Goal: Transaction & Acquisition: Book appointment/travel/reservation

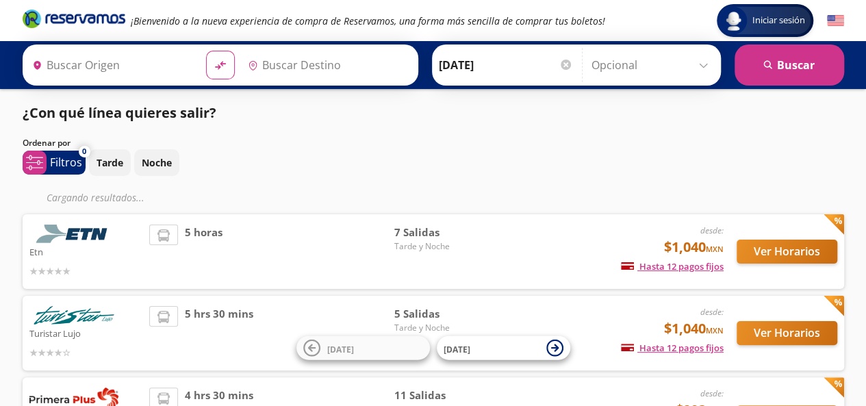
type input "Querétaro, Querétaro"
type input "[GEOGRAPHIC_DATA], [GEOGRAPHIC_DATA]"
click at [695, 168] on div "Tarde Noche" at bounding box center [466, 162] width 755 height 27
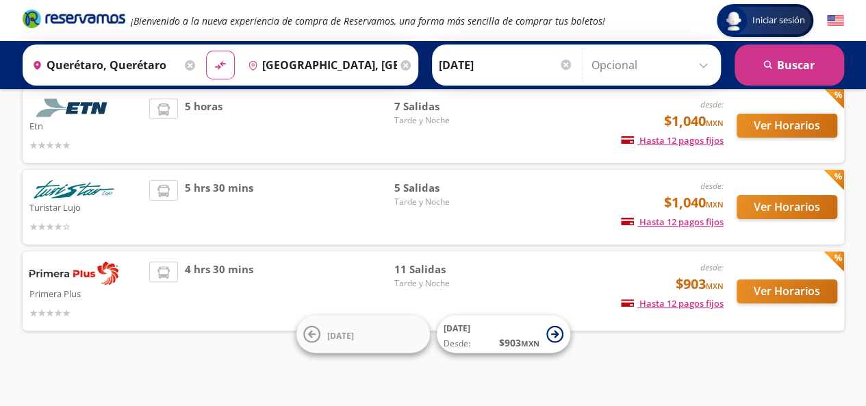
scroll to position [98, 0]
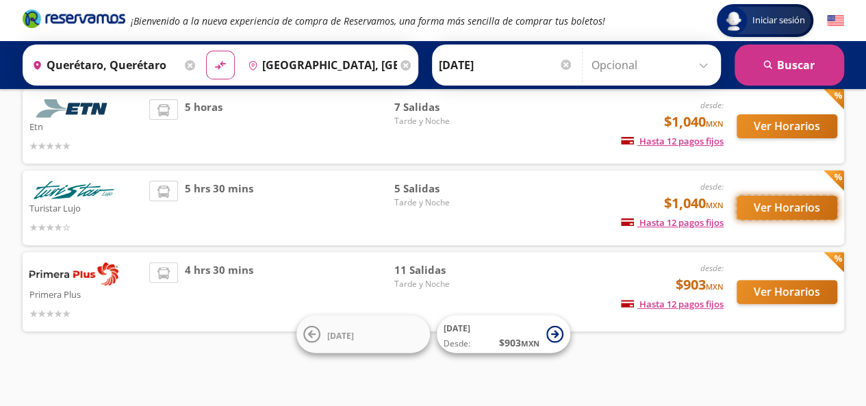
click at [773, 206] on button "Ver Horarios" at bounding box center [786, 208] width 101 height 24
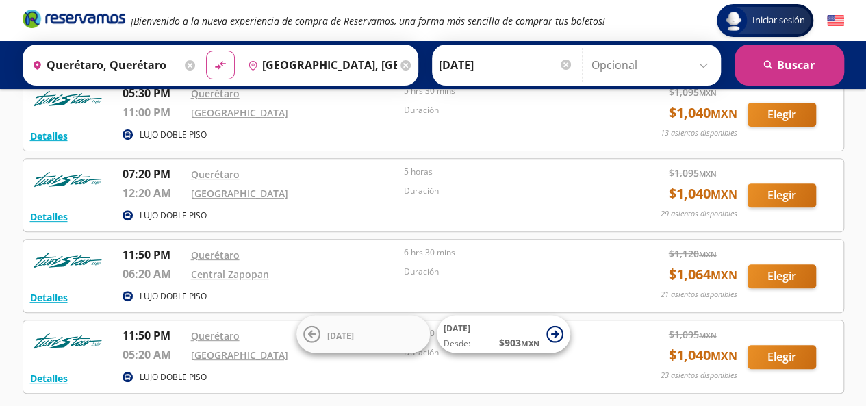
scroll to position [205, 0]
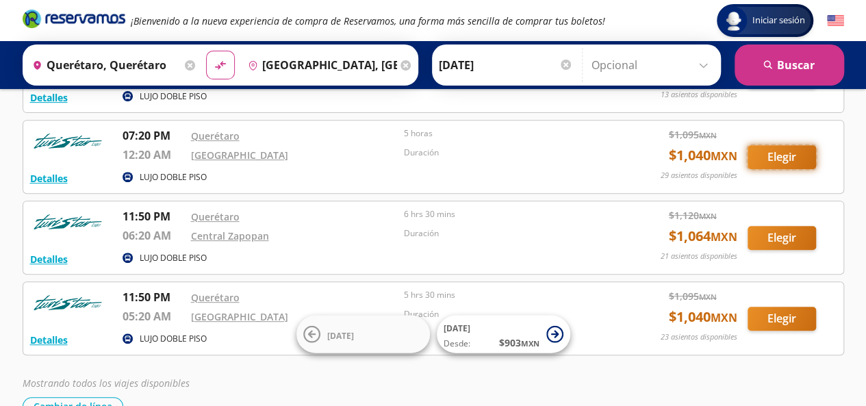
click at [780, 153] on button "Elegir" at bounding box center [781, 157] width 68 height 24
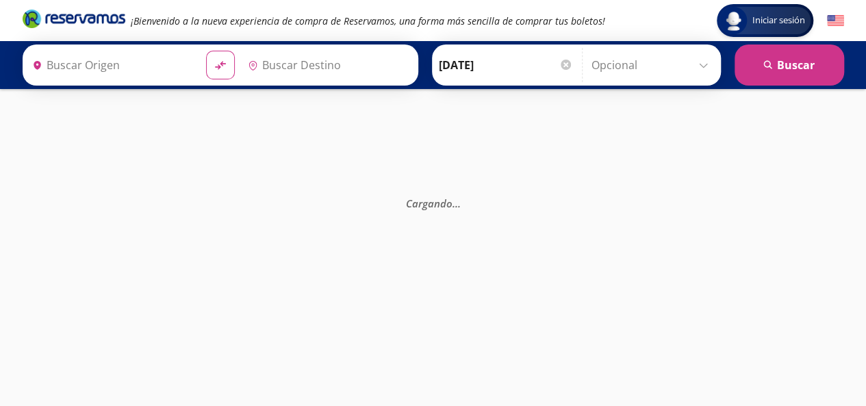
type input "[GEOGRAPHIC_DATA], [GEOGRAPHIC_DATA]"
type input "Querétaro, Querétaro"
